Goal: Navigation & Orientation: Go to known website

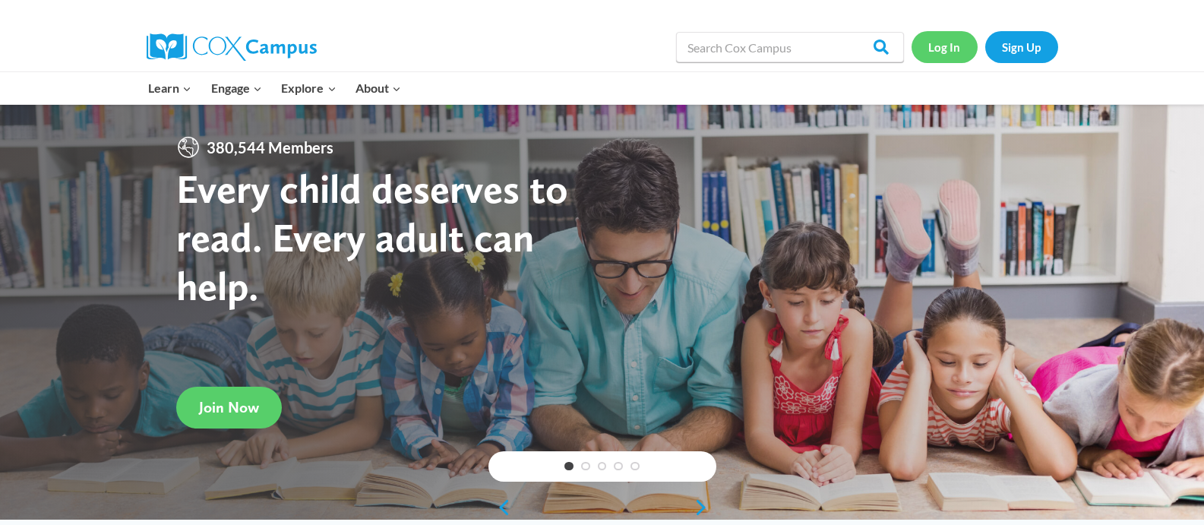
click at [943, 43] on link "Log In" at bounding box center [945, 46] width 66 height 31
click at [954, 50] on link "Log In" at bounding box center [945, 46] width 66 height 31
